Goal: Information Seeking & Learning: Learn about a topic

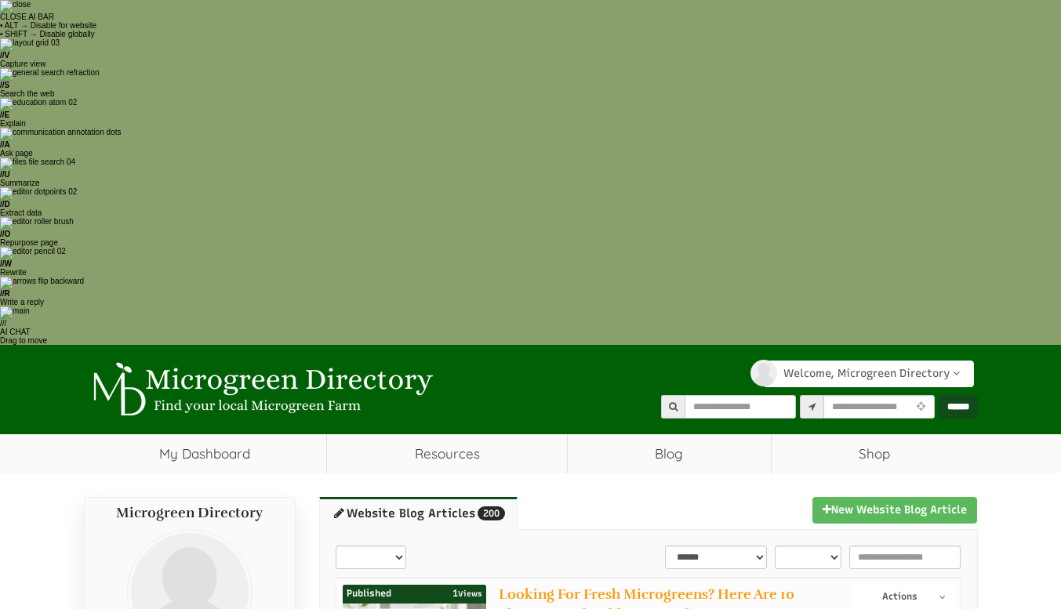
select select "select-1"
select select "select-2"
select select "Language Translate Widget"
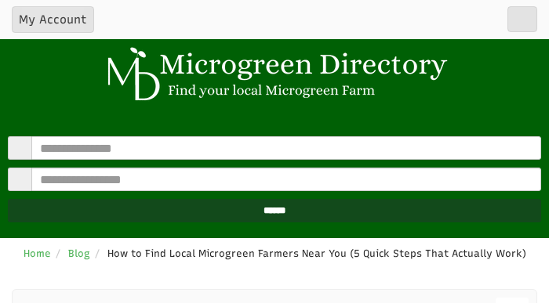
select select "Language Translate Widget"
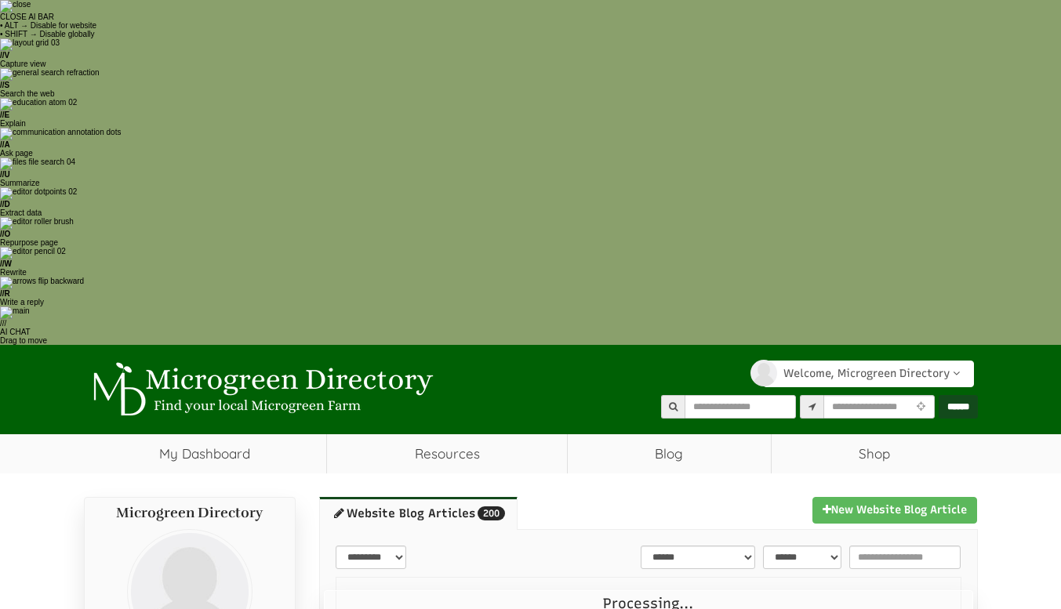
select select "Language Translate Widget"
